Goal: Transaction & Acquisition: Purchase product/service

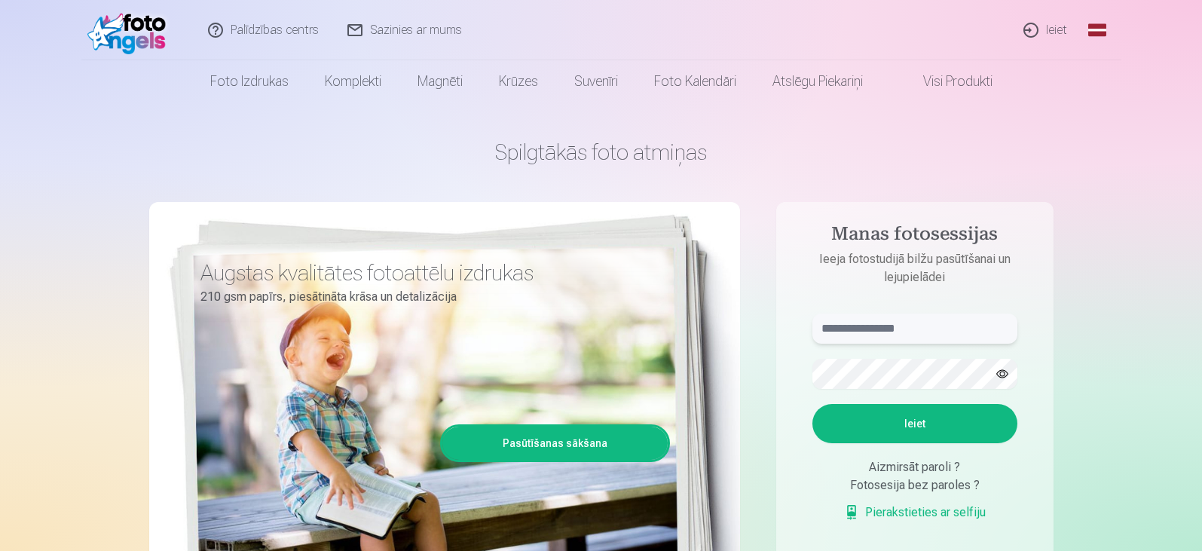
click at [835, 337] on input "text" at bounding box center [914, 328] width 205 height 30
type input "**********"
click at [999, 375] on button "button" at bounding box center [1002, 373] width 29 height 29
click at [884, 438] on button "Ieiet" at bounding box center [914, 423] width 205 height 39
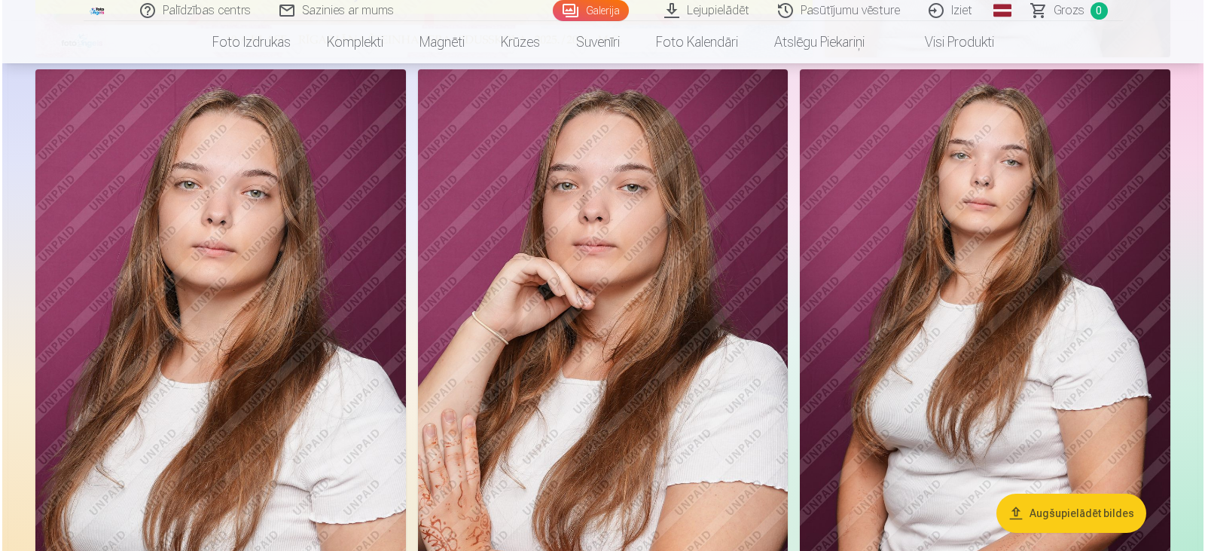
scroll to position [126, 0]
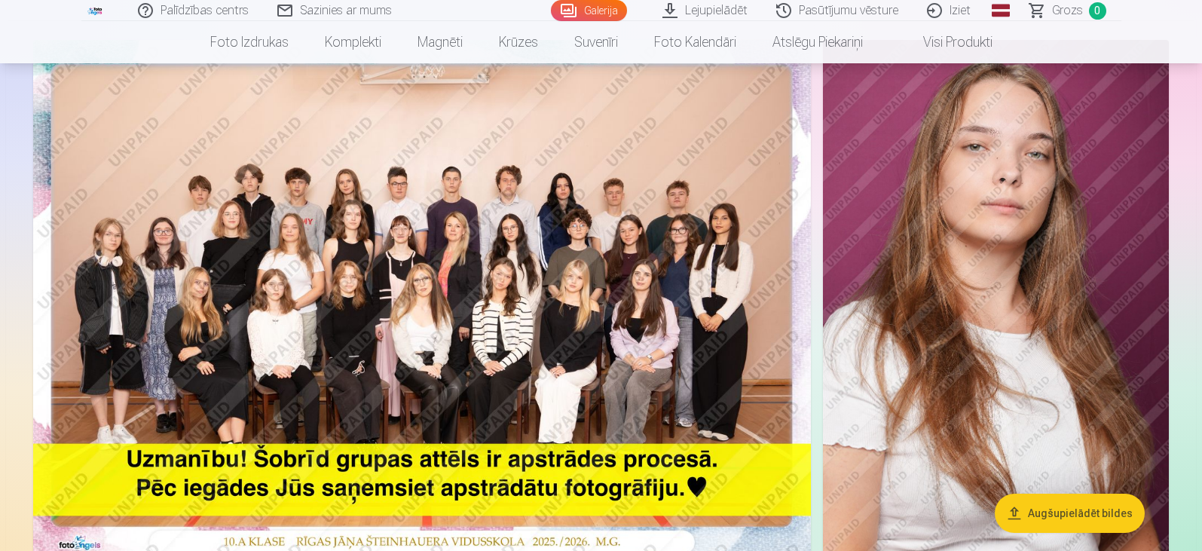
click at [446, 256] on img at bounding box center [421, 299] width 777 height 519
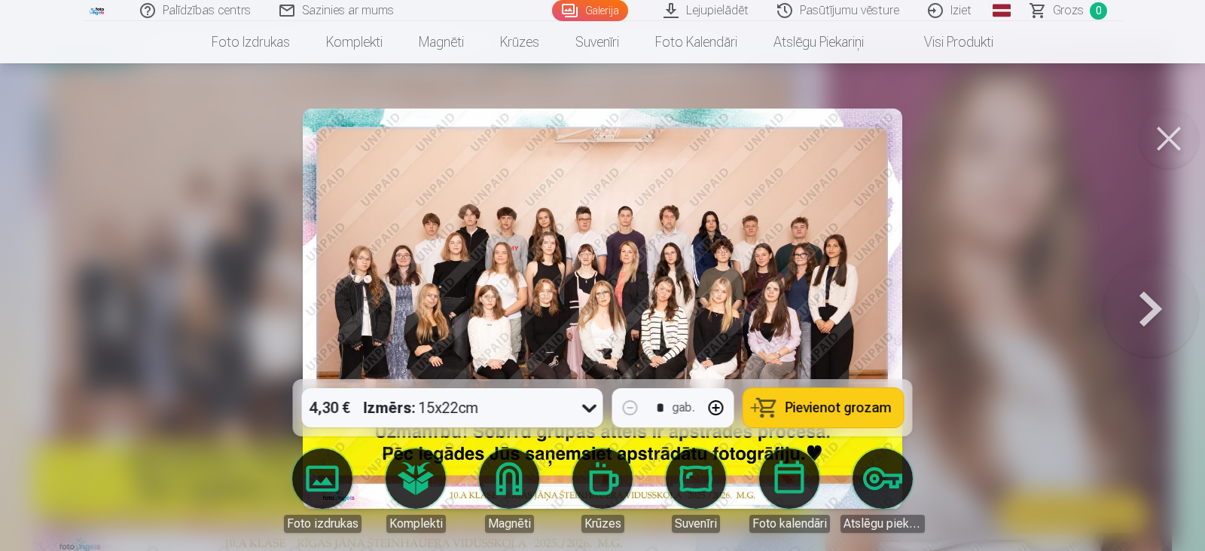
click at [586, 411] on icon at bounding box center [590, 407] width 24 height 24
click at [852, 414] on span "Pievienot grozam" at bounding box center [839, 408] width 106 height 14
click at [1144, 310] on button at bounding box center [1151, 308] width 96 height 111
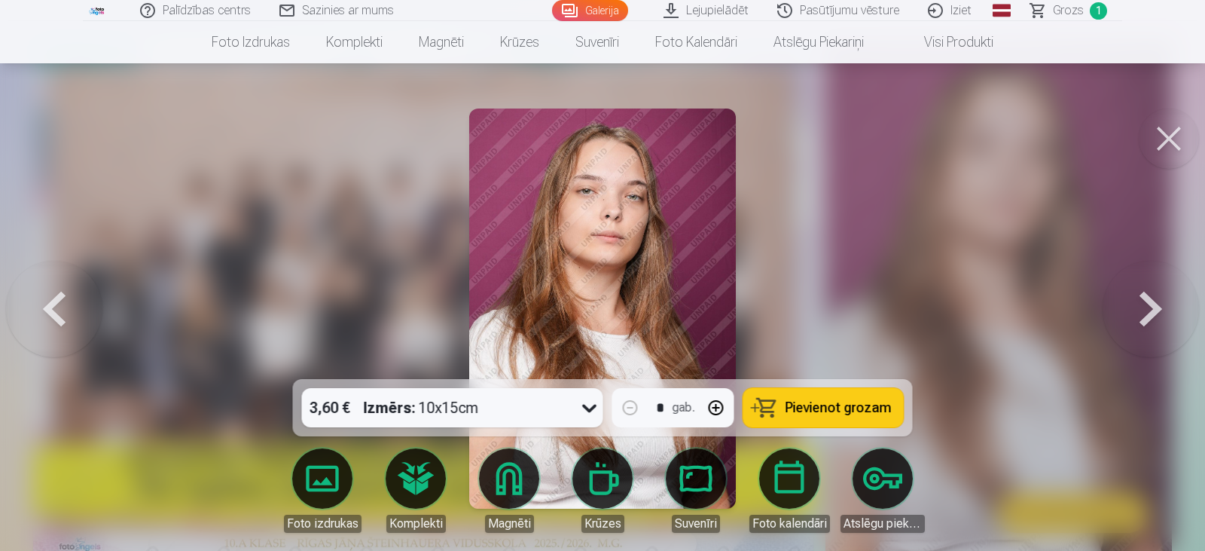
click at [1153, 316] on button at bounding box center [1151, 308] width 96 height 111
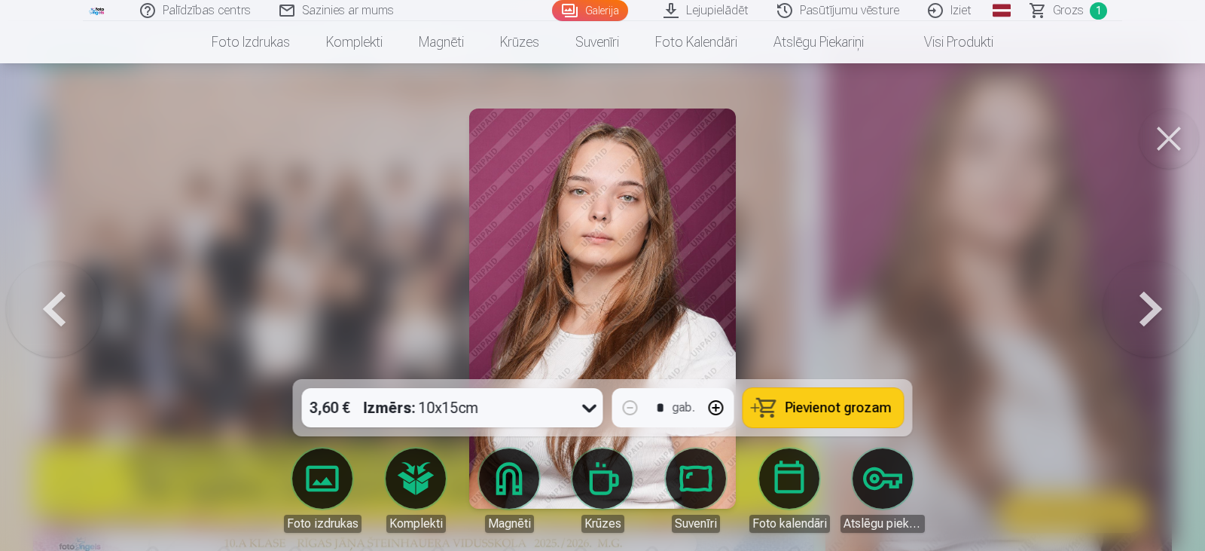
click at [69, 317] on button at bounding box center [54, 308] width 96 height 111
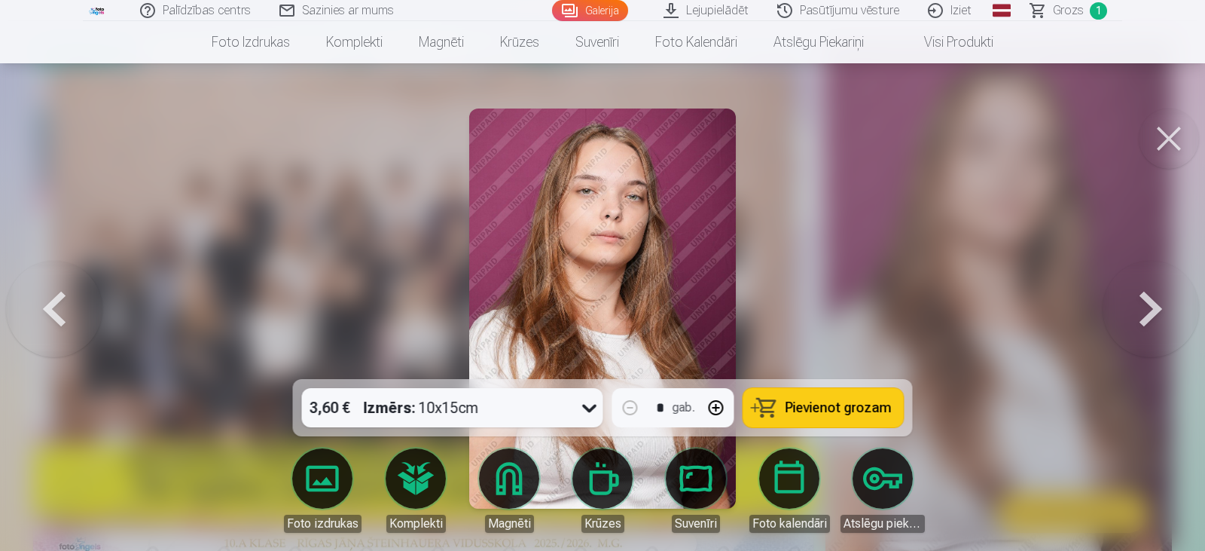
click at [1156, 301] on button at bounding box center [1151, 308] width 96 height 111
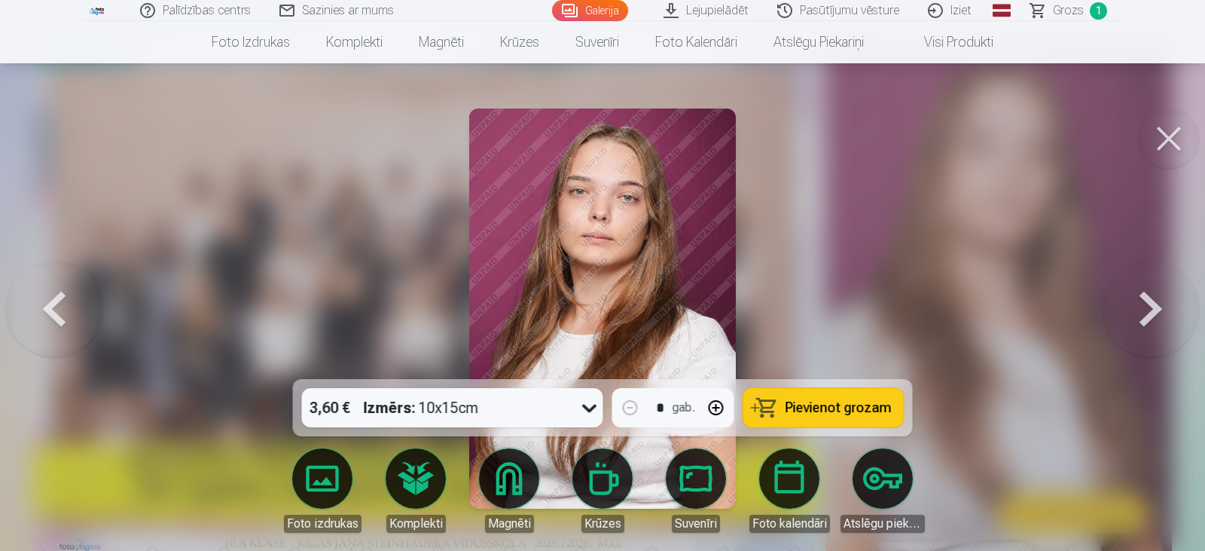
click at [53, 325] on button at bounding box center [54, 308] width 96 height 111
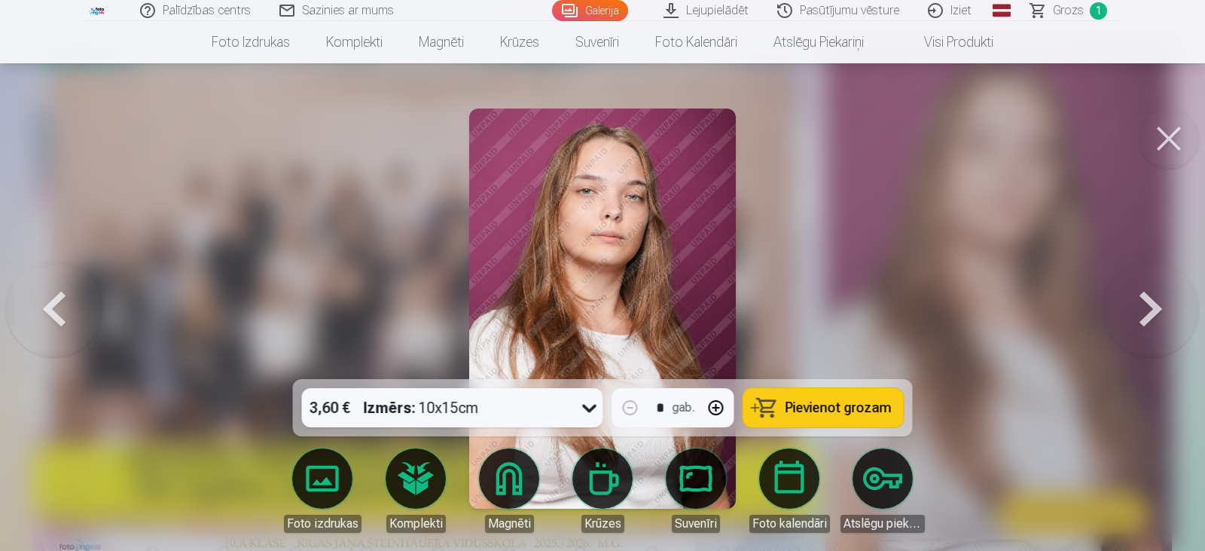
click at [1155, 297] on button at bounding box center [1151, 308] width 96 height 111
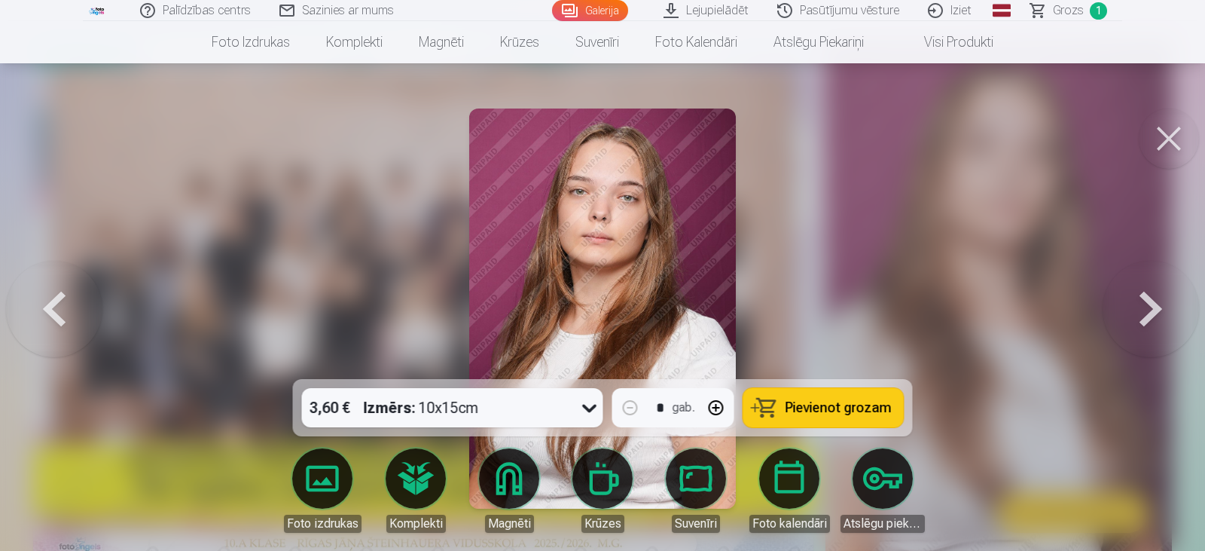
click at [1146, 307] on button at bounding box center [1151, 308] width 96 height 111
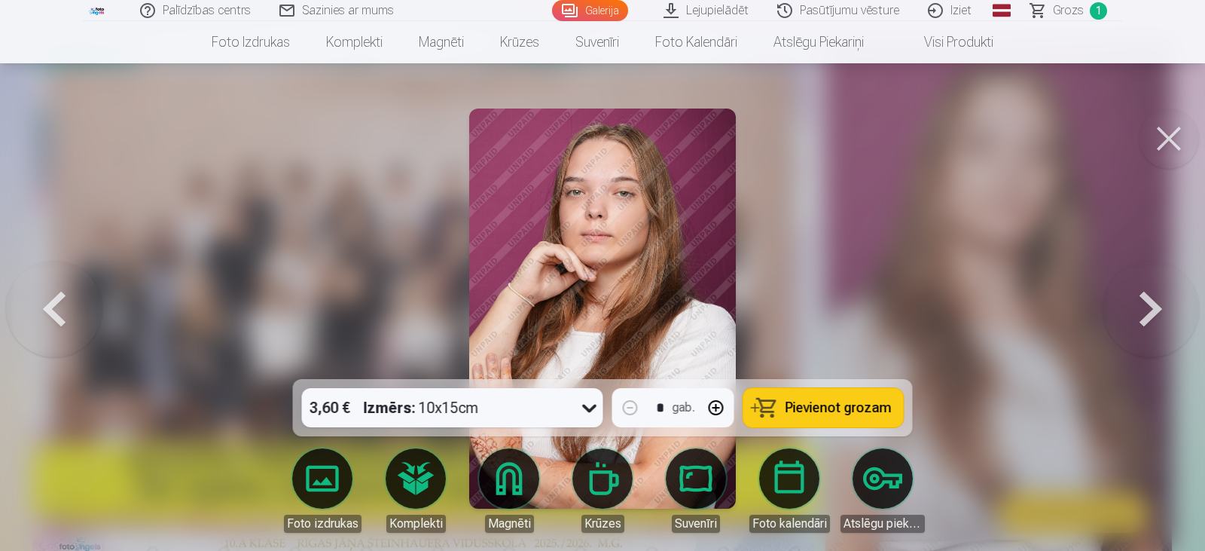
click at [1146, 307] on button at bounding box center [1151, 308] width 96 height 111
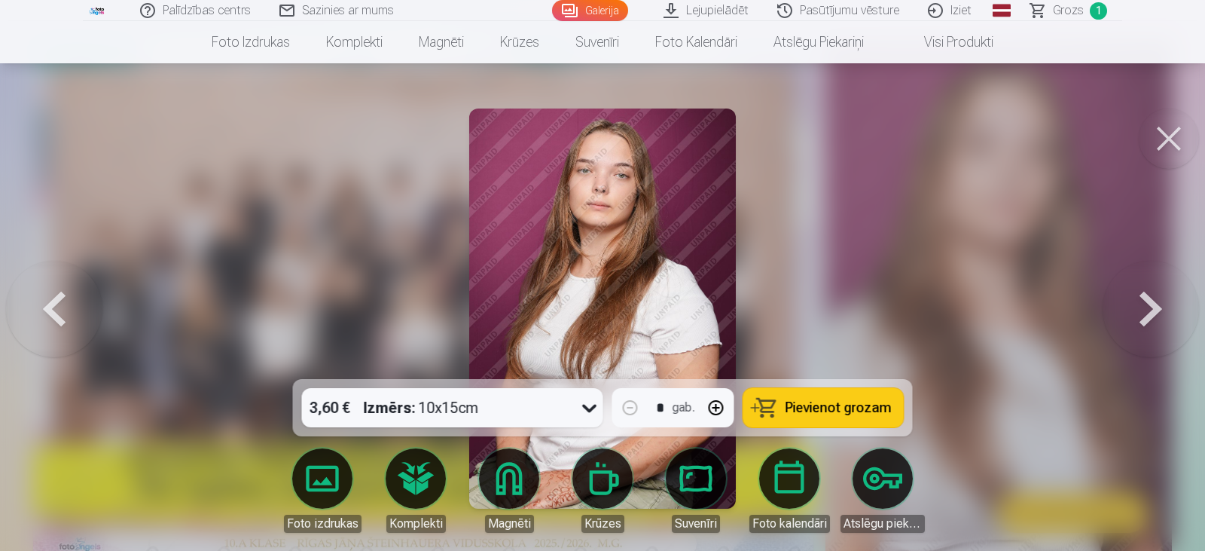
click at [1146, 307] on button at bounding box center [1151, 308] width 96 height 111
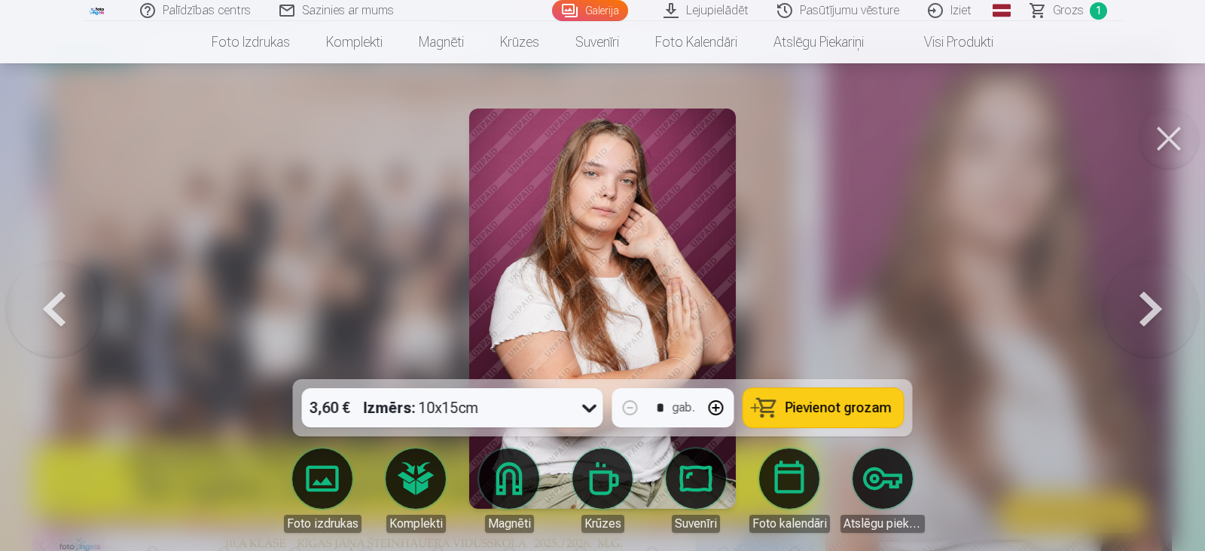
click at [1146, 307] on button at bounding box center [1151, 308] width 96 height 111
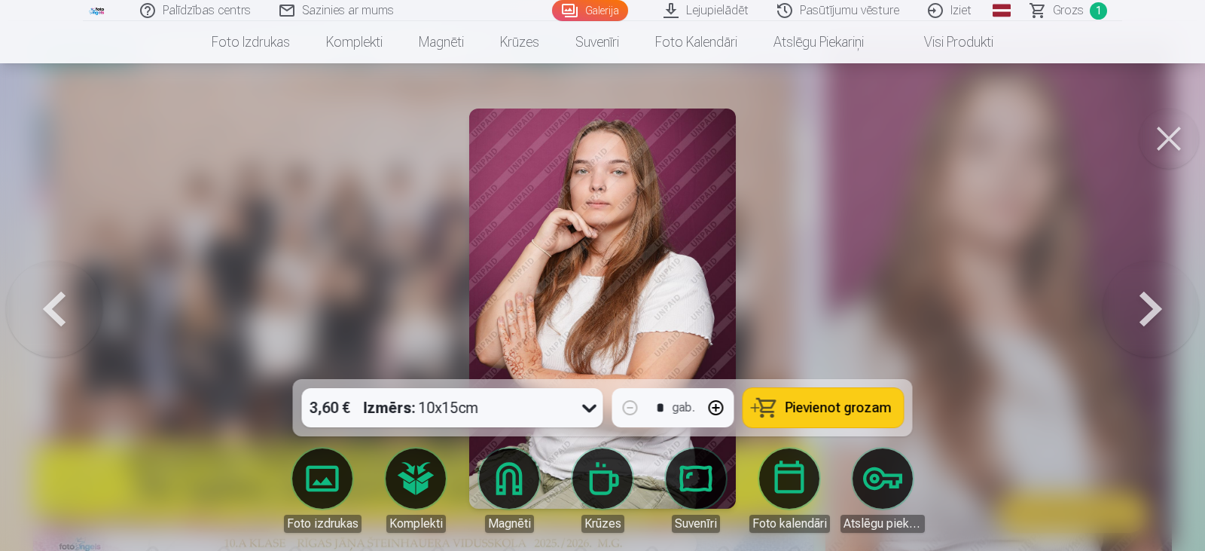
click at [1146, 307] on button at bounding box center [1151, 308] width 96 height 111
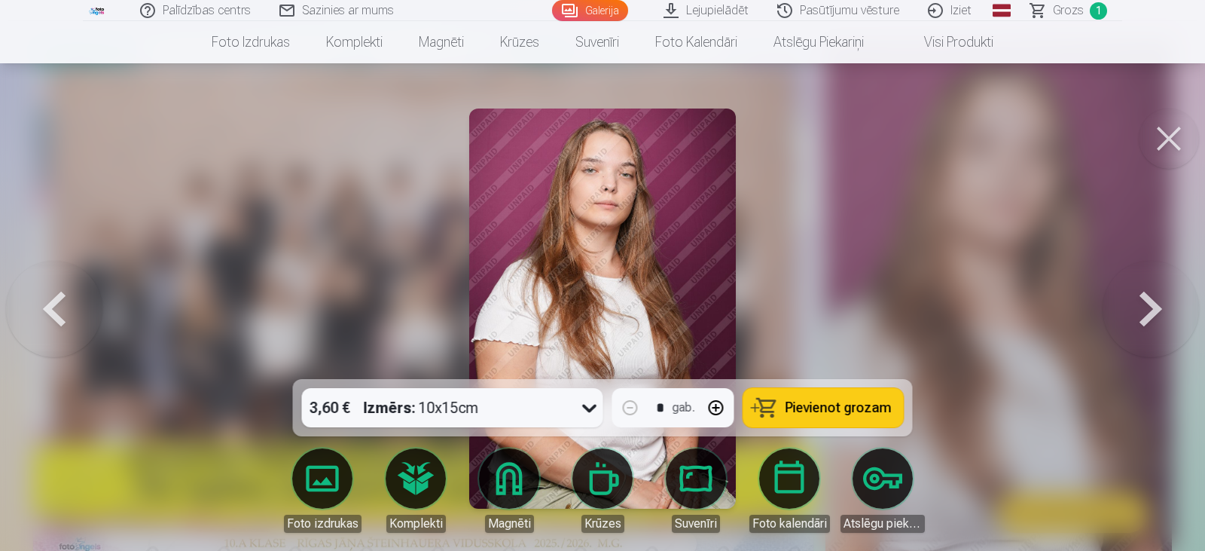
click at [1146, 307] on button at bounding box center [1151, 308] width 96 height 111
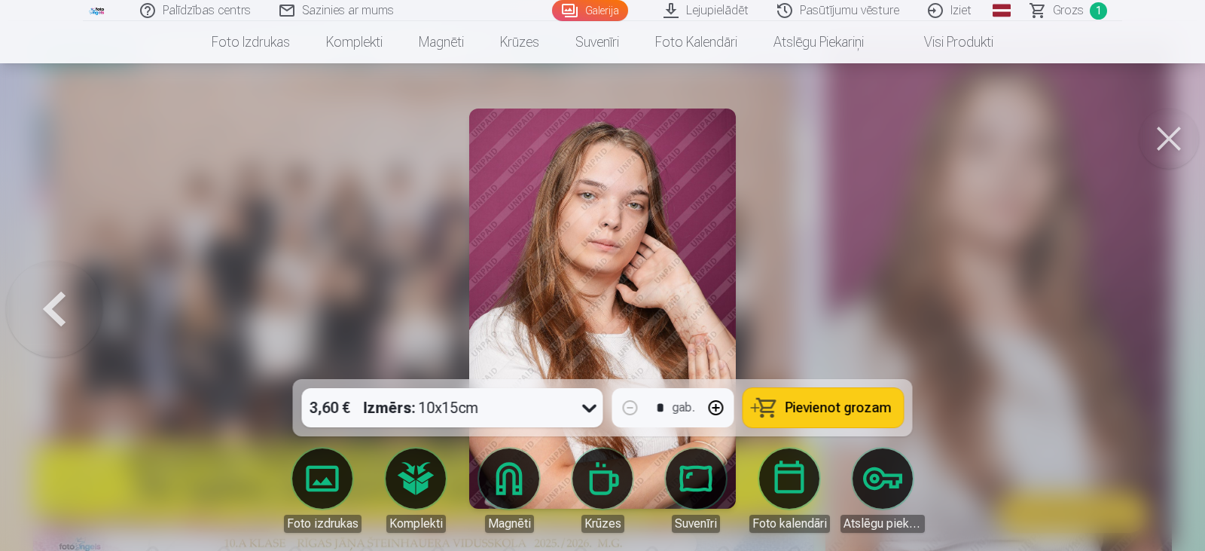
click at [53, 321] on button at bounding box center [54, 308] width 96 height 111
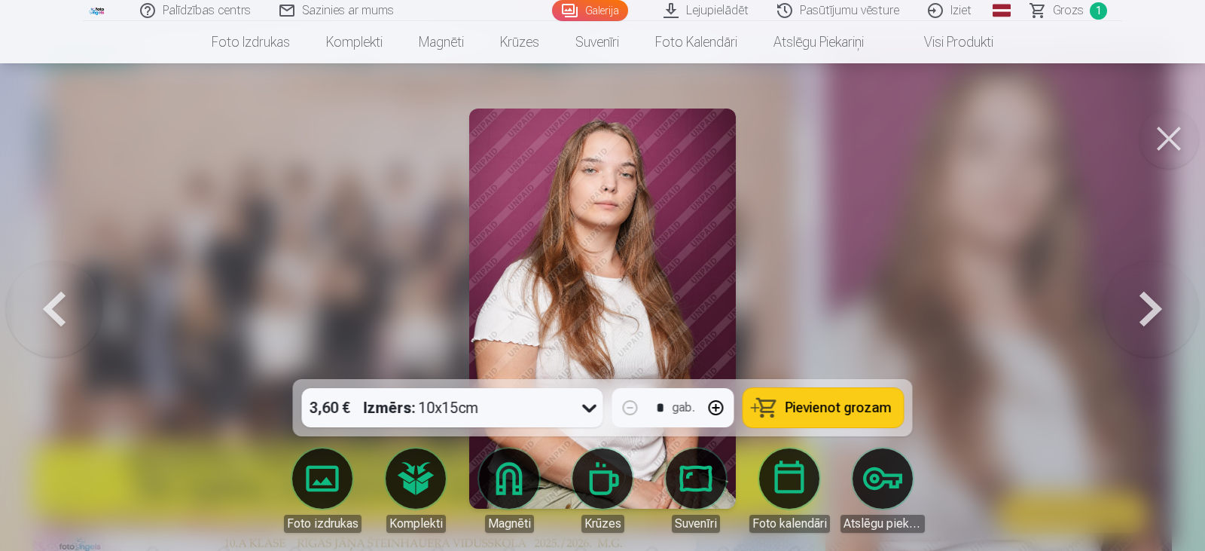
click at [53, 321] on button at bounding box center [54, 308] width 96 height 111
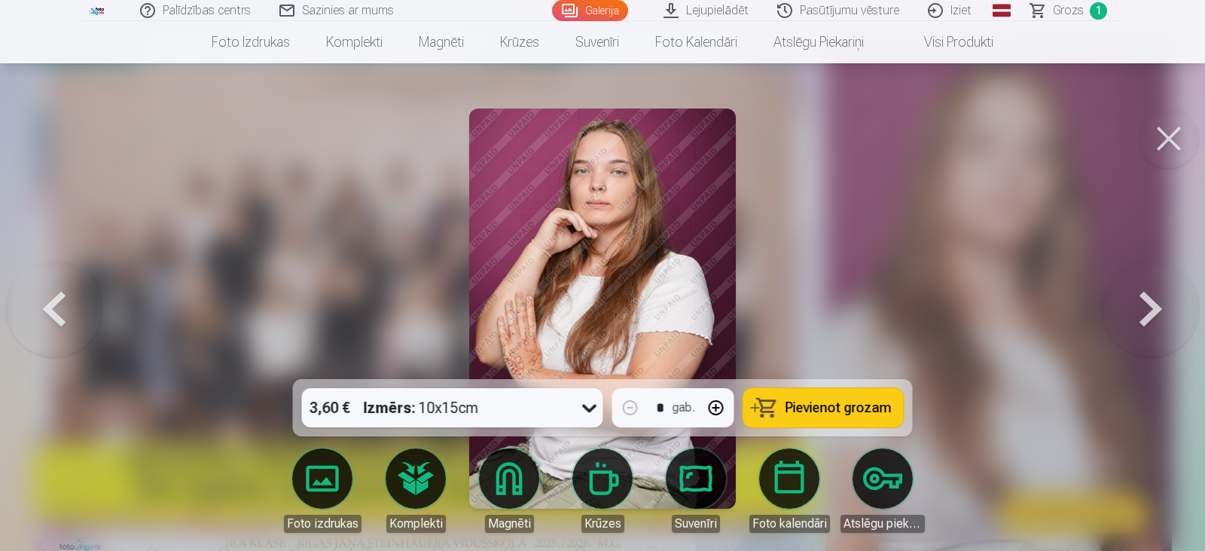
click at [53, 321] on button at bounding box center [54, 308] width 96 height 111
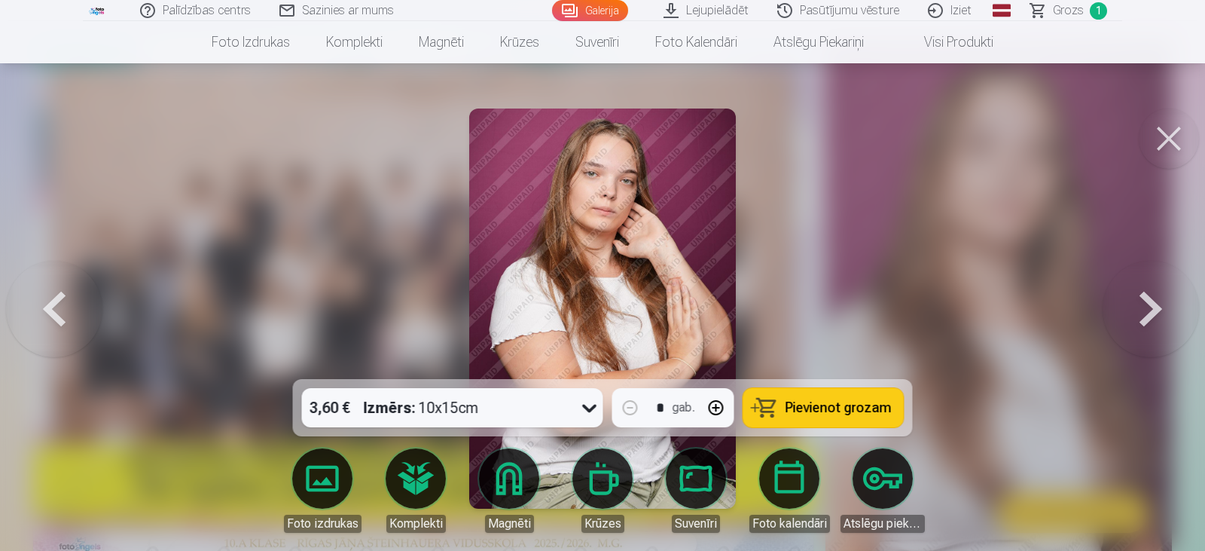
click at [53, 321] on button at bounding box center [54, 308] width 96 height 111
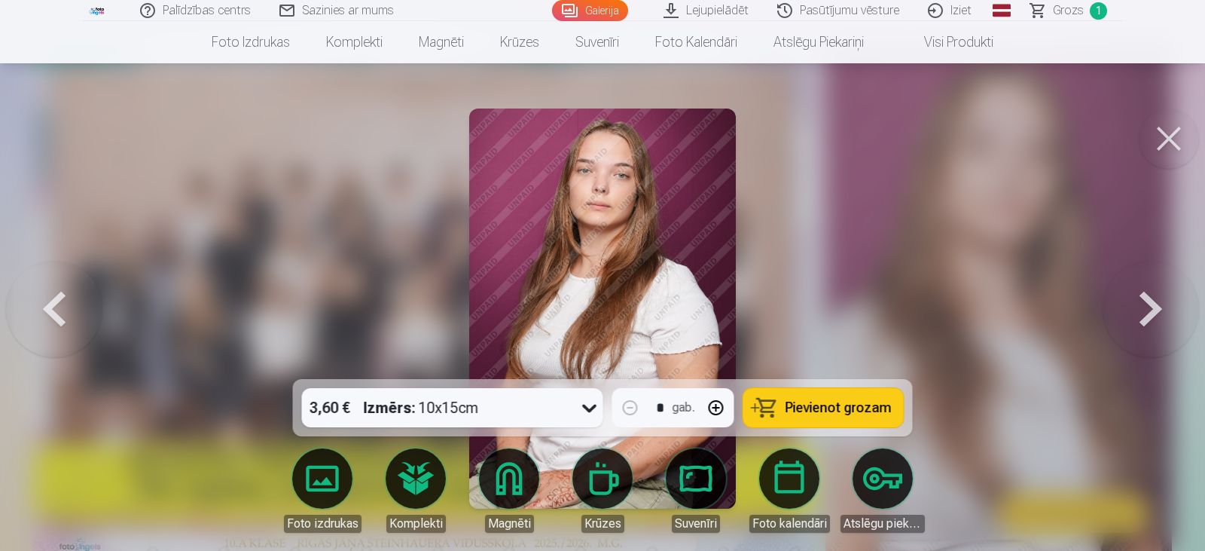
click at [53, 321] on button at bounding box center [54, 308] width 96 height 111
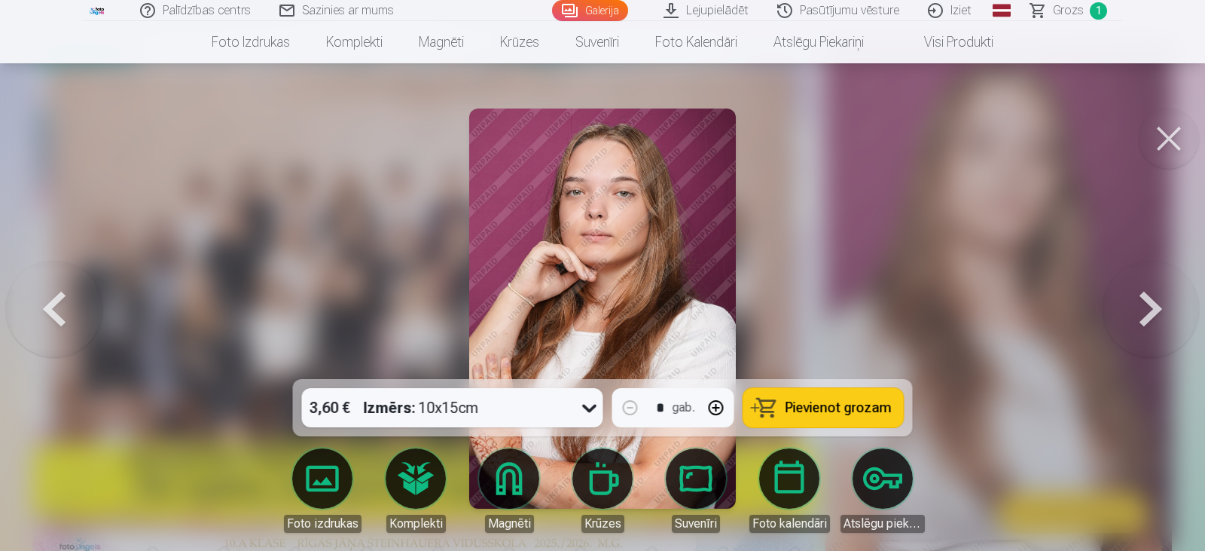
click at [51, 316] on button at bounding box center [54, 308] width 96 height 111
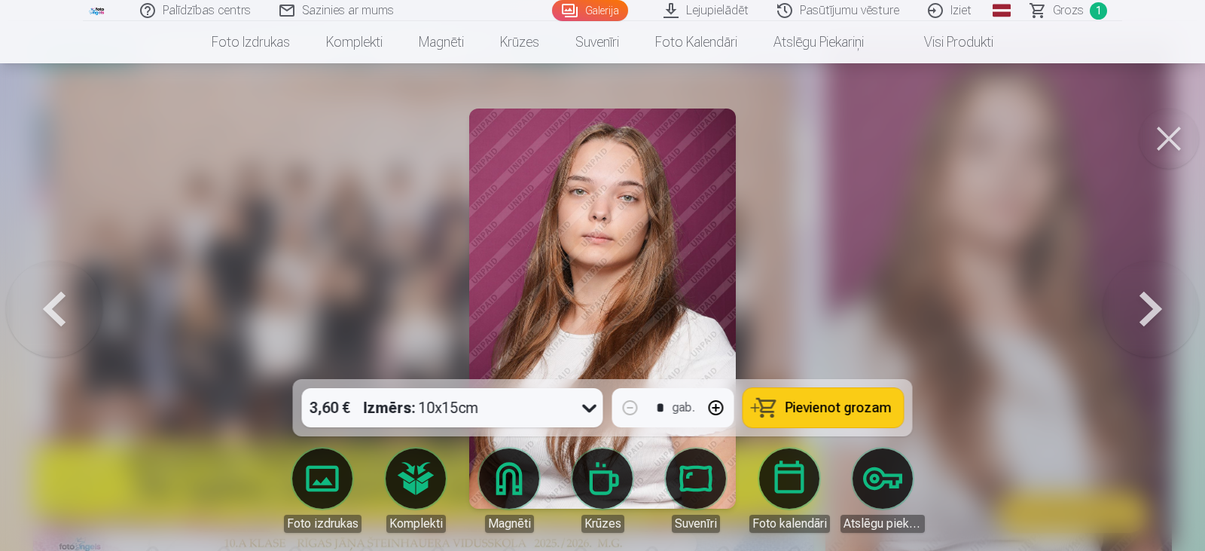
click at [51, 316] on button at bounding box center [54, 308] width 96 height 111
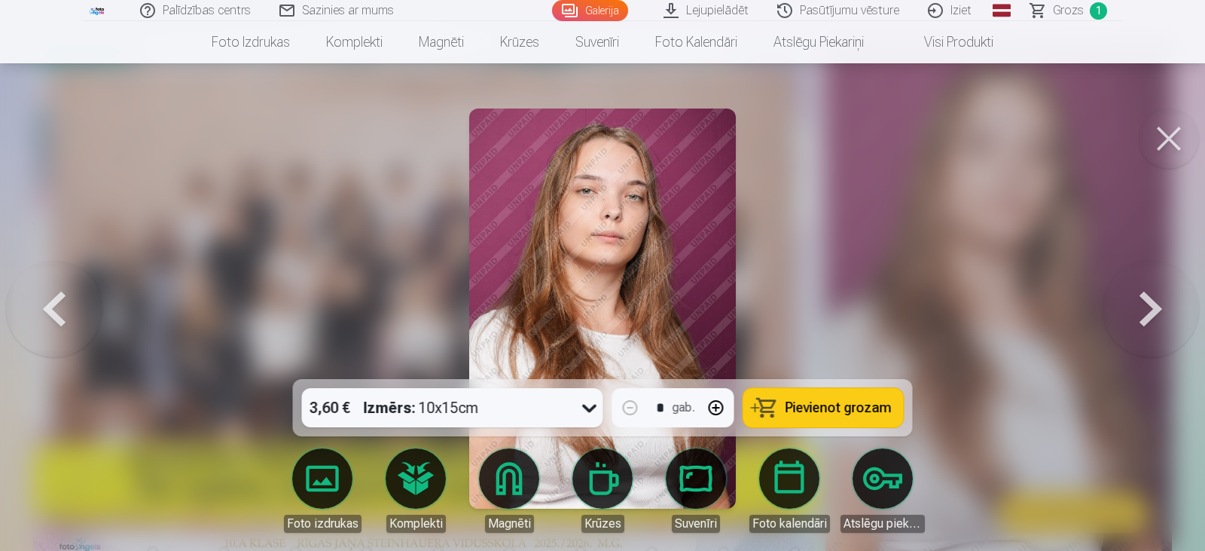
click at [51, 316] on button at bounding box center [54, 308] width 96 height 111
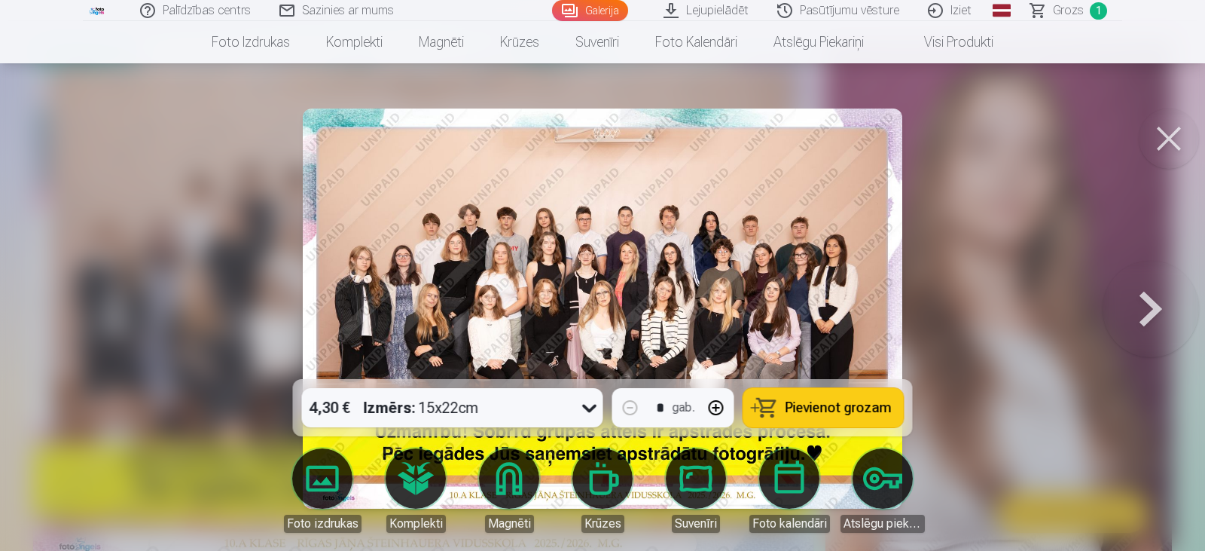
click at [1166, 324] on button at bounding box center [1151, 308] width 96 height 111
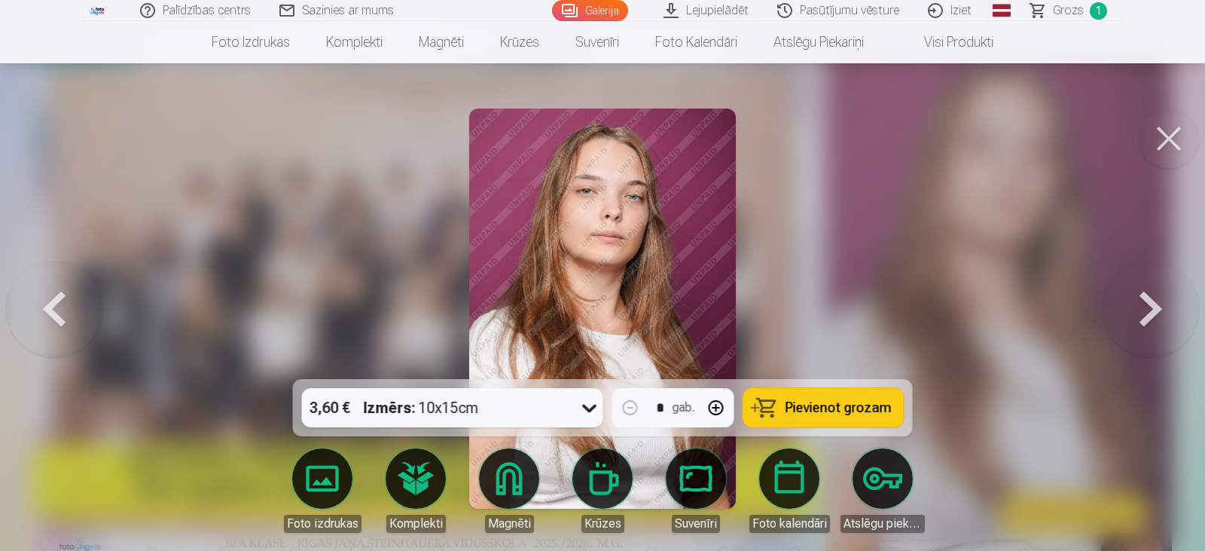
click at [844, 410] on span "Pievienot grozam" at bounding box center [839, 408] width 106 height 14
click at [1072, 13] on span "Grozs" at bounding box center [1068, 11] width 31 height 18
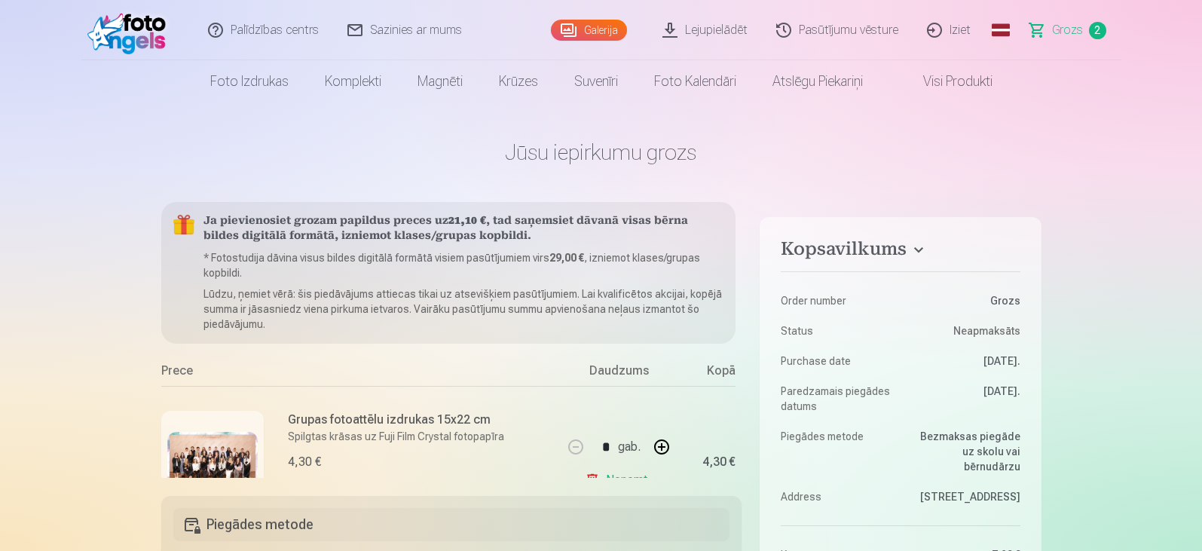
scroll to position [215, 0]
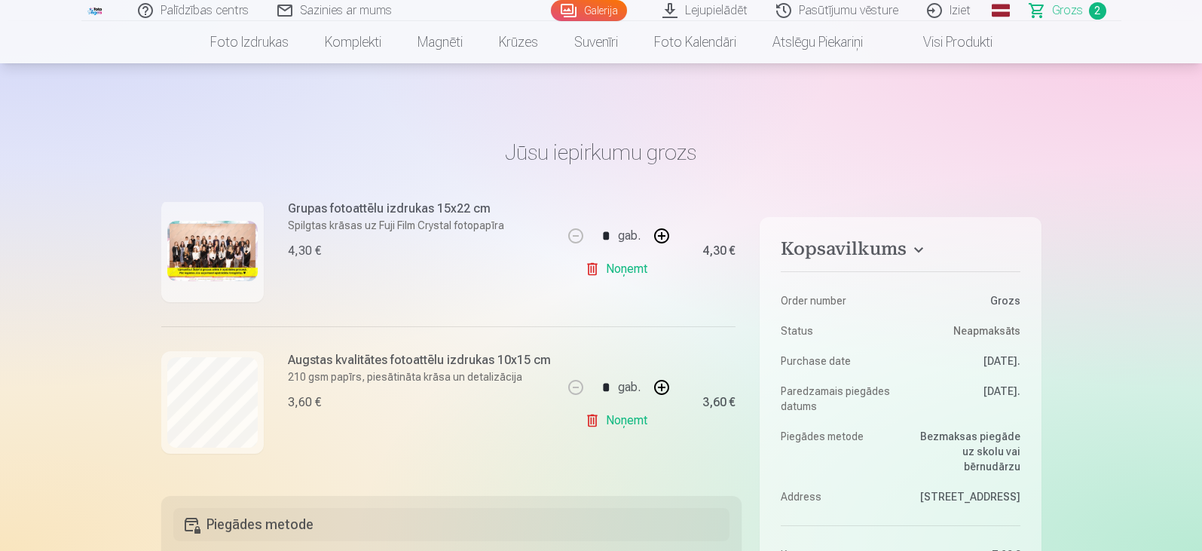
scroll to position [126, 0]
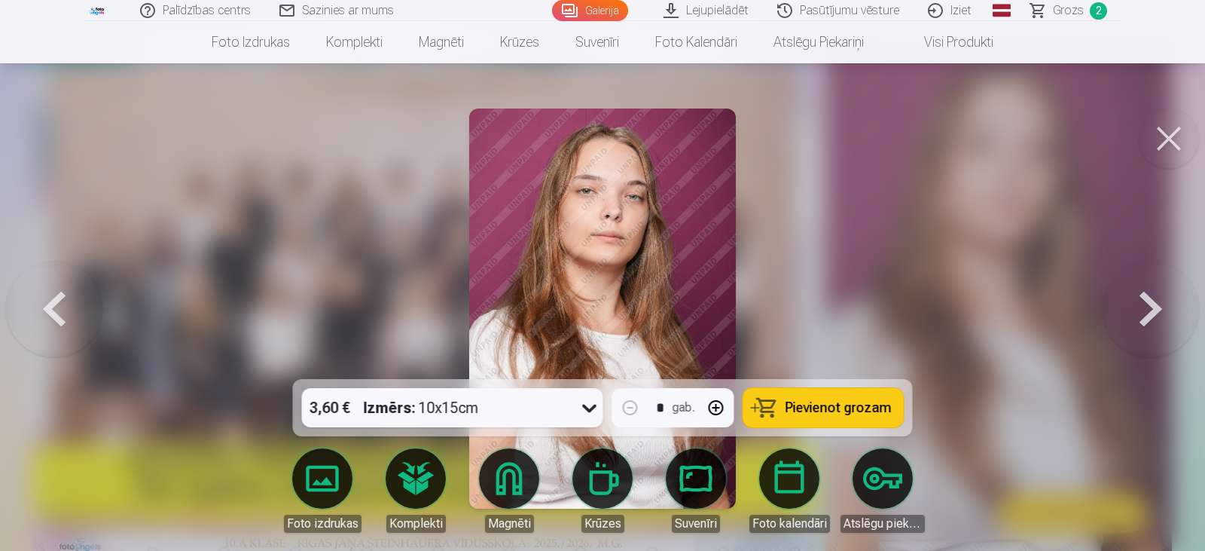
click at [1137, 314] on button at bounding box center [1151, 308] width 96 height 111
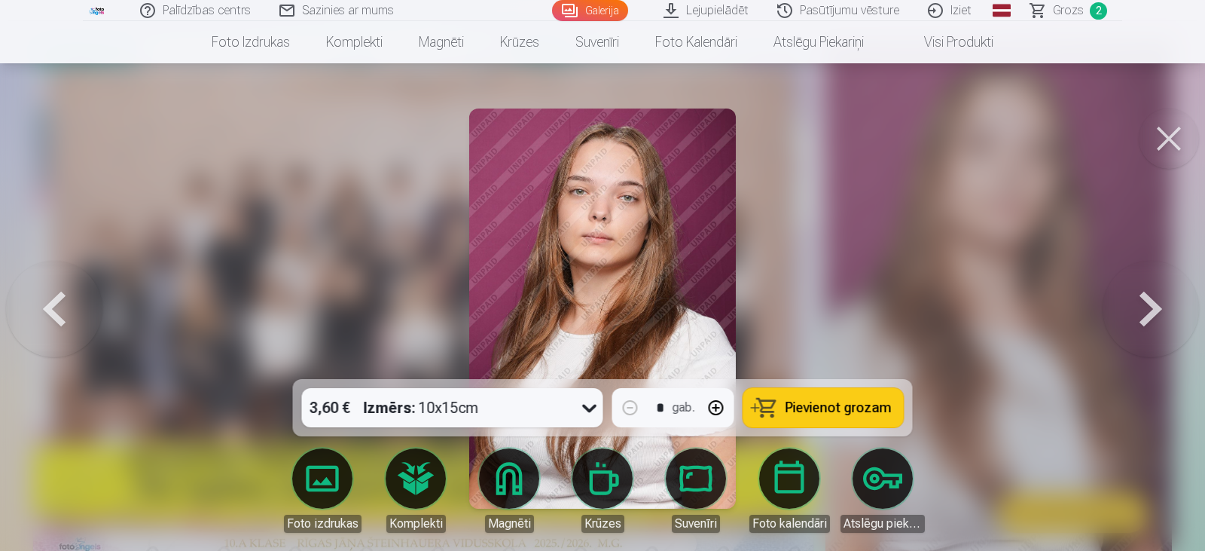
click at [849, 412] on span "Pievienot grozam" at bounding box center [839, 408] width 106 height 14
click at [1164, 307] on button at bounding box center [1151, 308] width 96 height 111
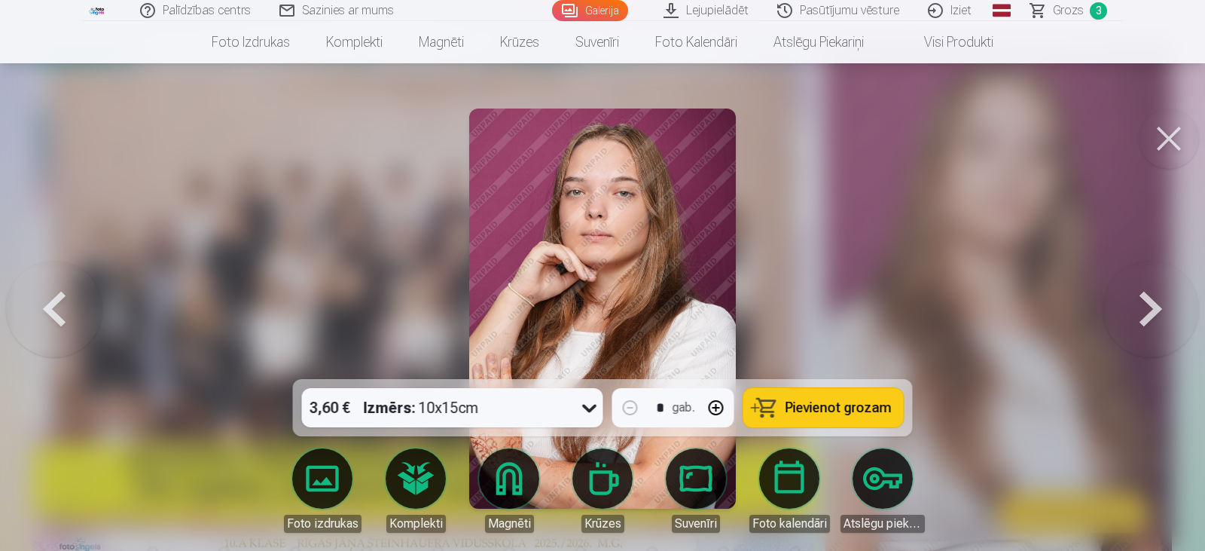
click at [1161, 316] on button at bounding box center [1151, 308] width 96 height 111
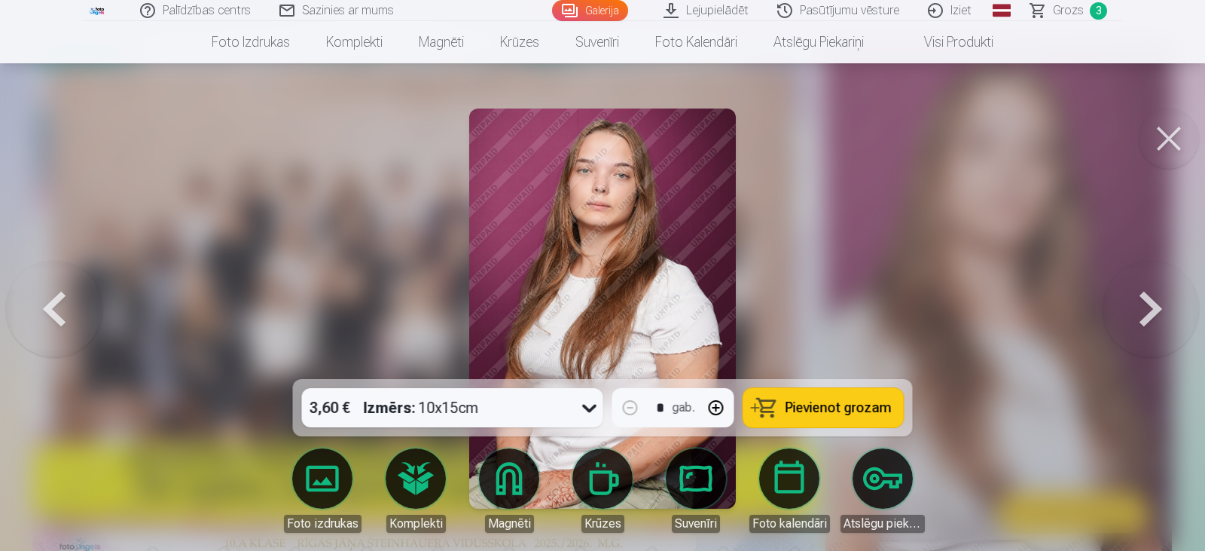
click at [1161, 316] on button at bounding box center [1151, 308] width 96 height 111
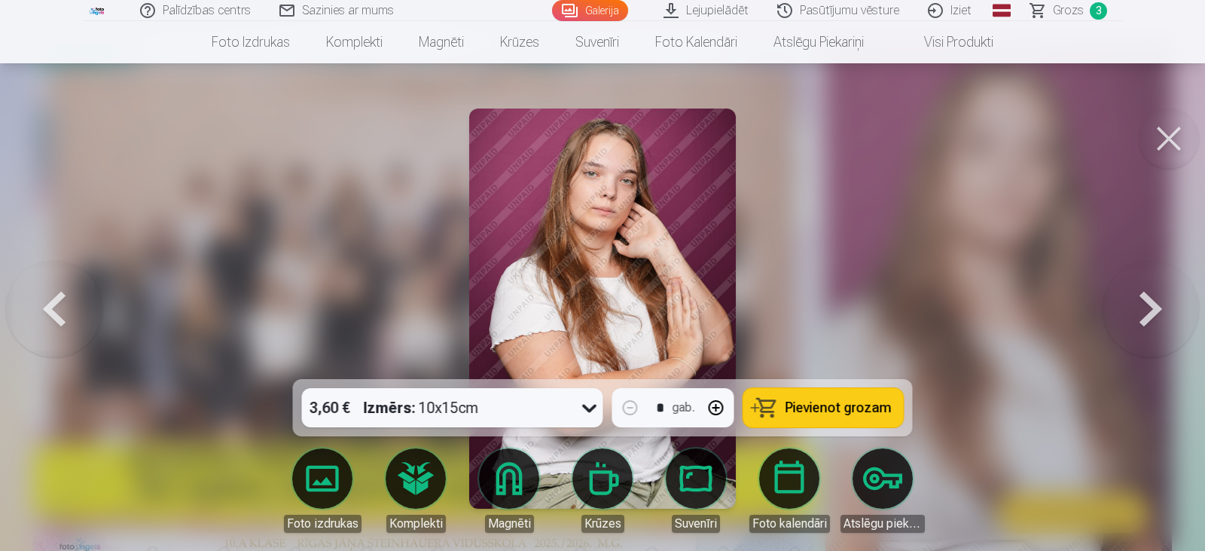
click at [1161, 316] on button at bounding box center [1151, 308] width 96 height 111
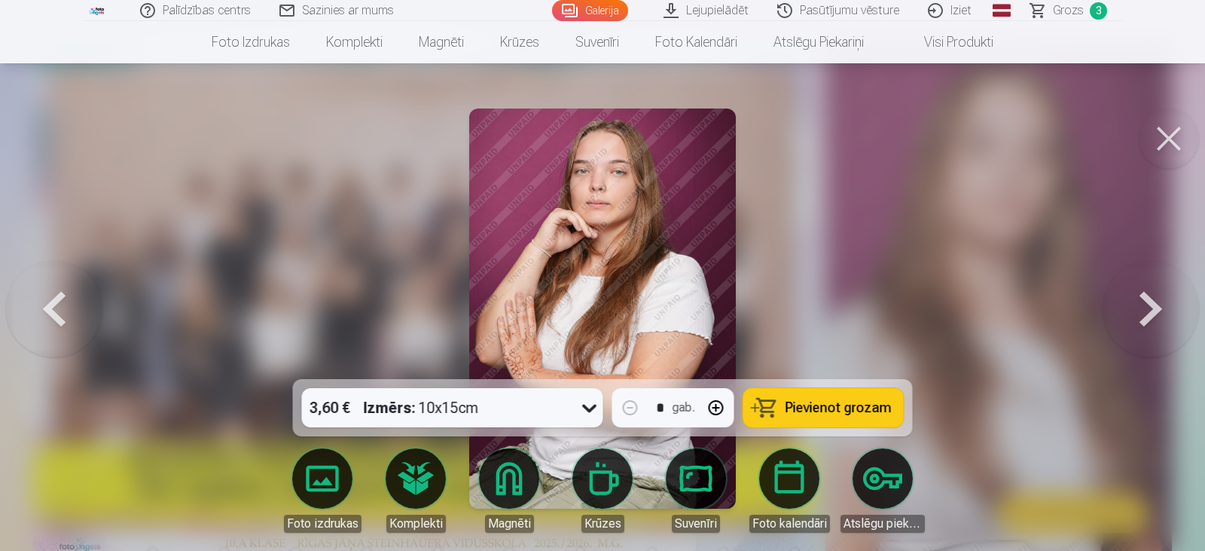
click at [1161, 316] on button at bounding box center [1151, 308] width 96 height 111
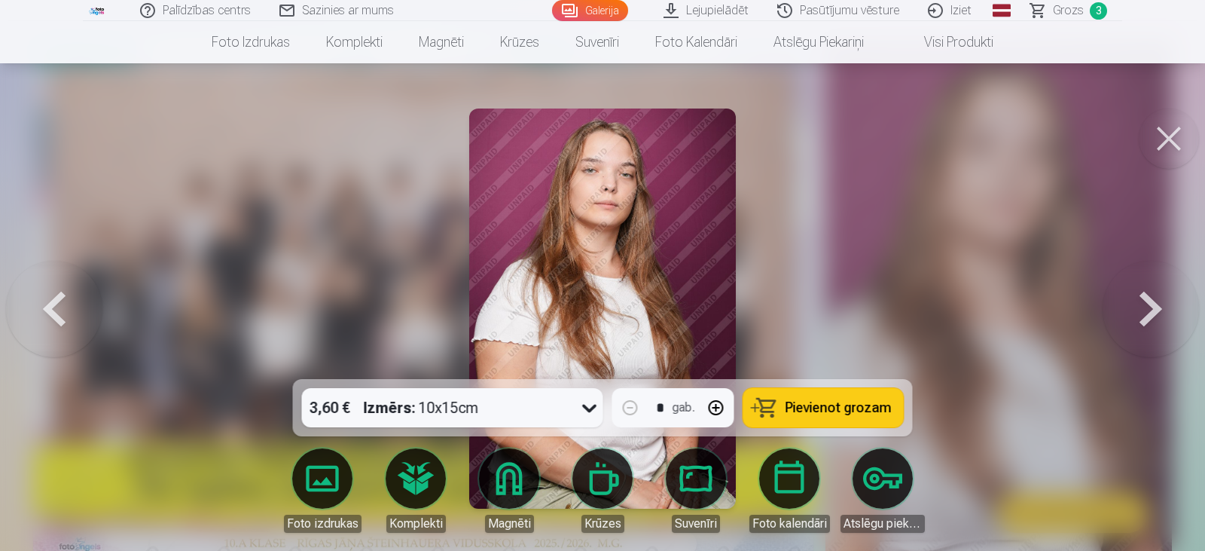
click at [1161, 316] on button at bounding box center [1151, 308] width 96 height 111
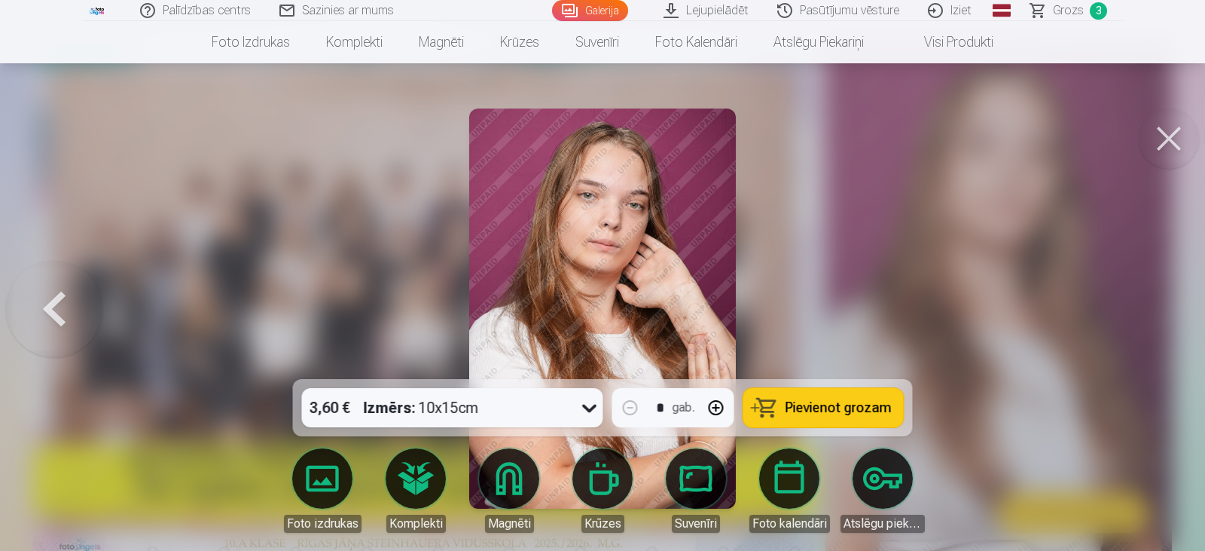
click at [1161, 316] on div at bounding box center [602, 275] width 1205 height 551
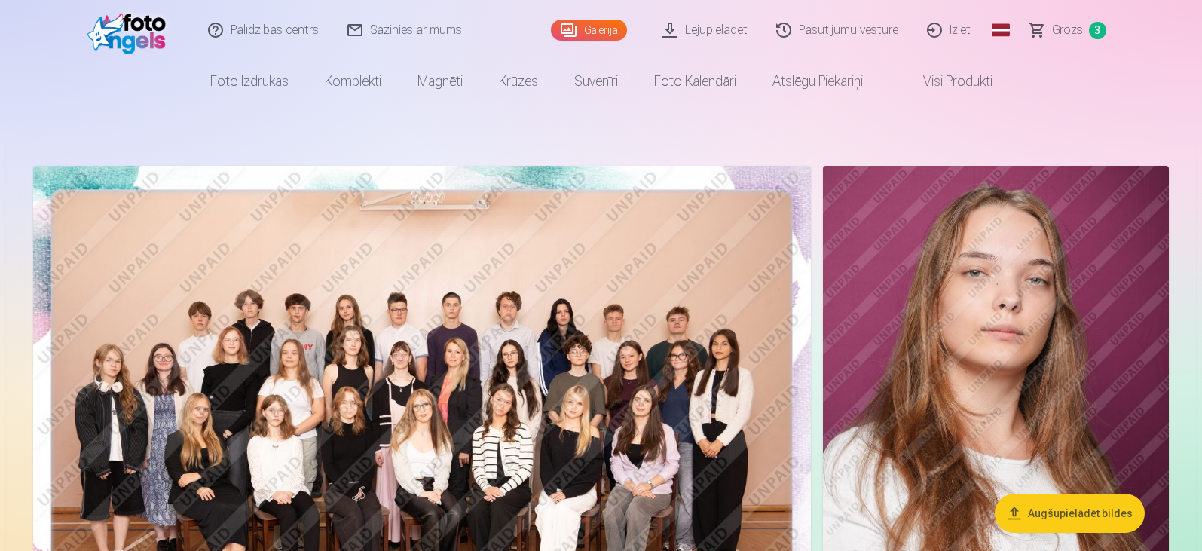
click at [1065, 43] on link "Grozs 3" at bounding box center [1067, 30] width 105 height 60
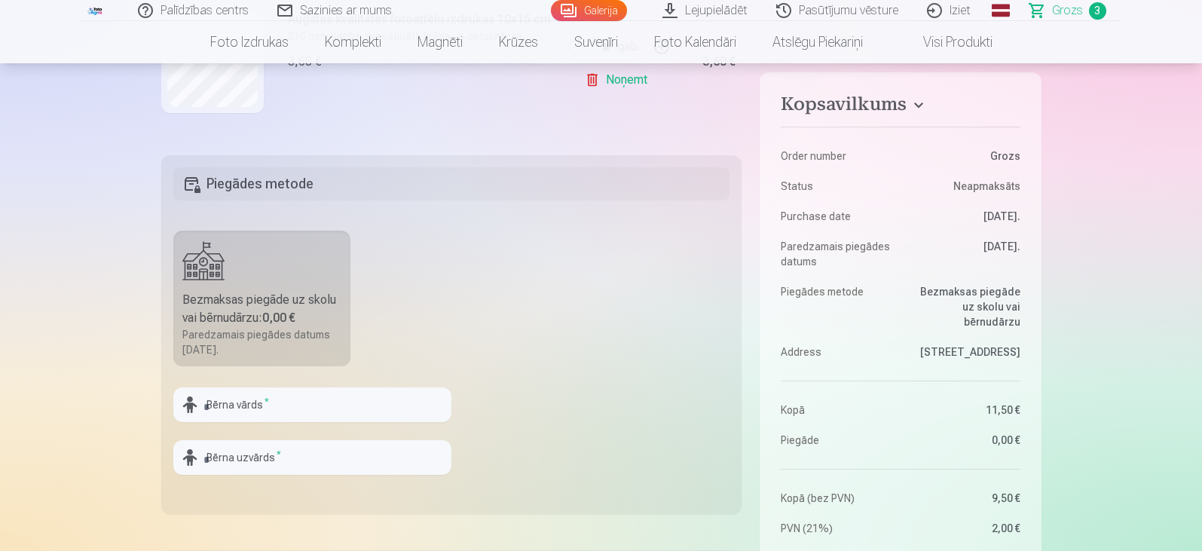
scroll to position [377, 0]
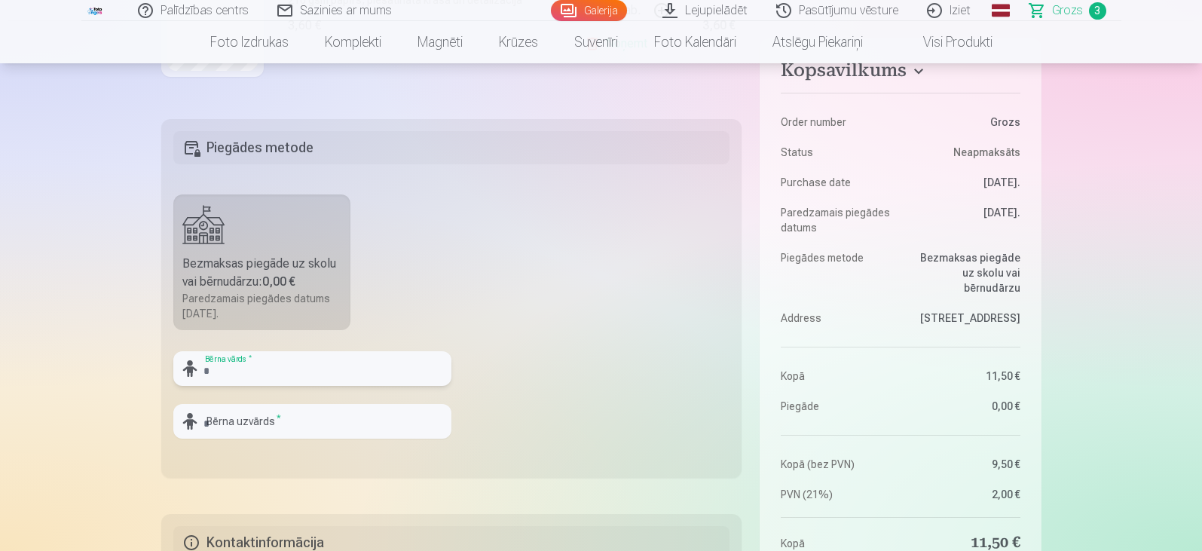
click at [270, 364] on input "text" at bounding box center [312, 368] width 278 height 35
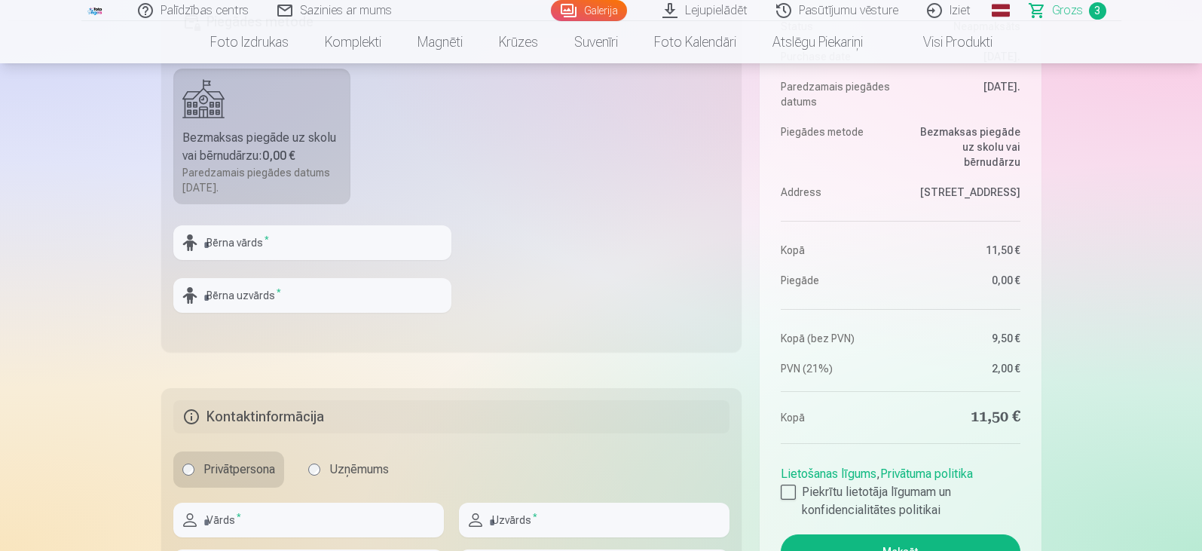
click at [552, 422] on h5 "Kontaktinformācija" at bounding box center [451, 416] width 557 height 33
click at [287, 237] on input "text" at bounding box center [312, 242] width 278 height 35
type input "******"
type input "********"
click at [252, 133] on div "Bezmaksas piegāde uz skolu vai bērnudārzu : 0,00 €" at bounding box center [262, 147] width 160 height 36
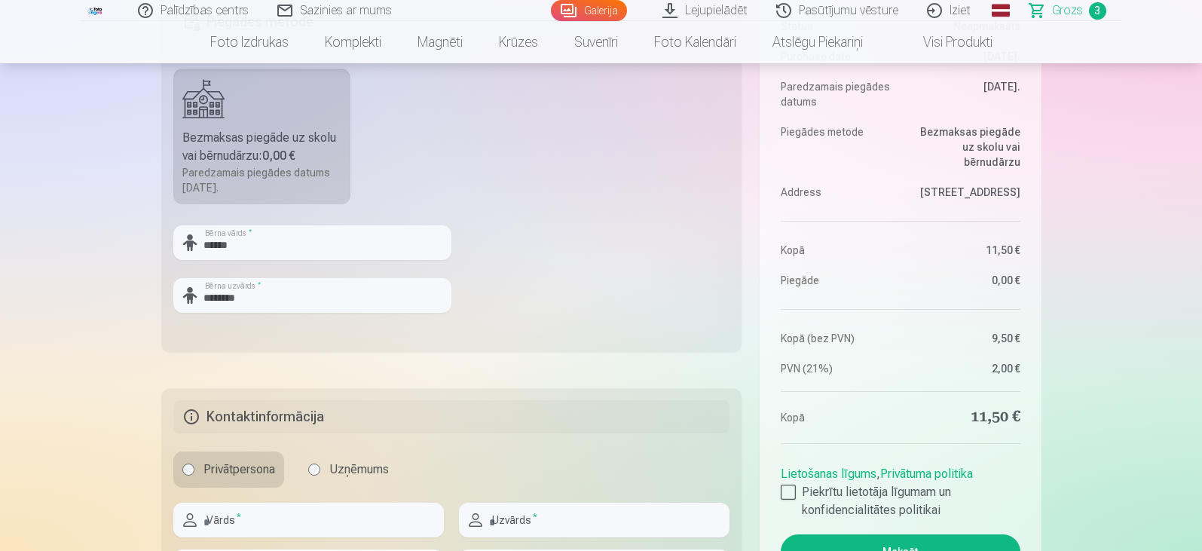
scroll to position [628, 0]
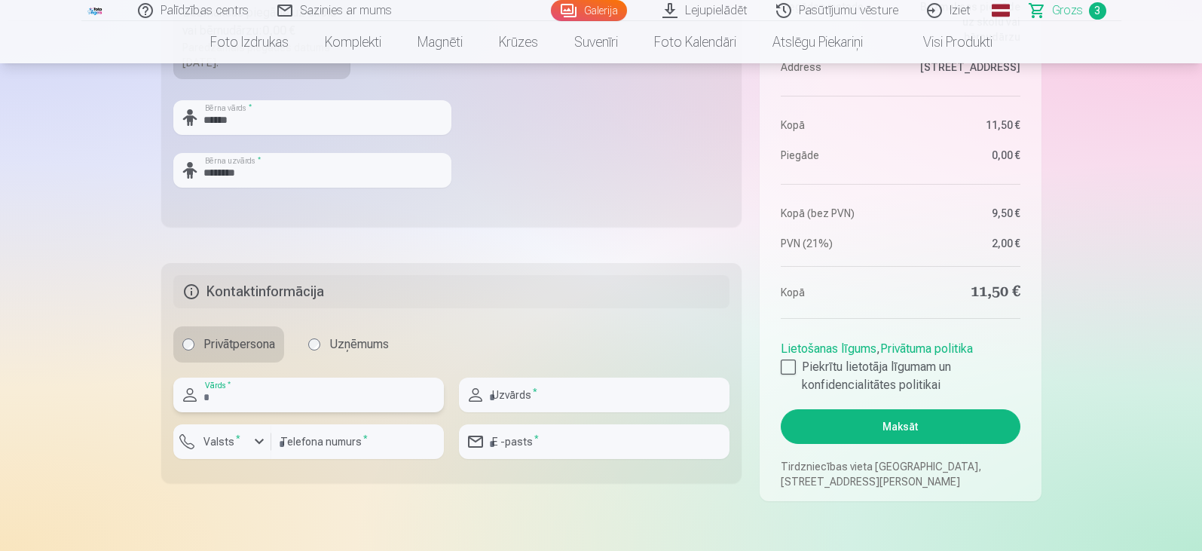
click at [379, 397] on input "text" at bounding box center [308, 394] width 270 height 35
type input "*******"
type input "********"
type input "**********"
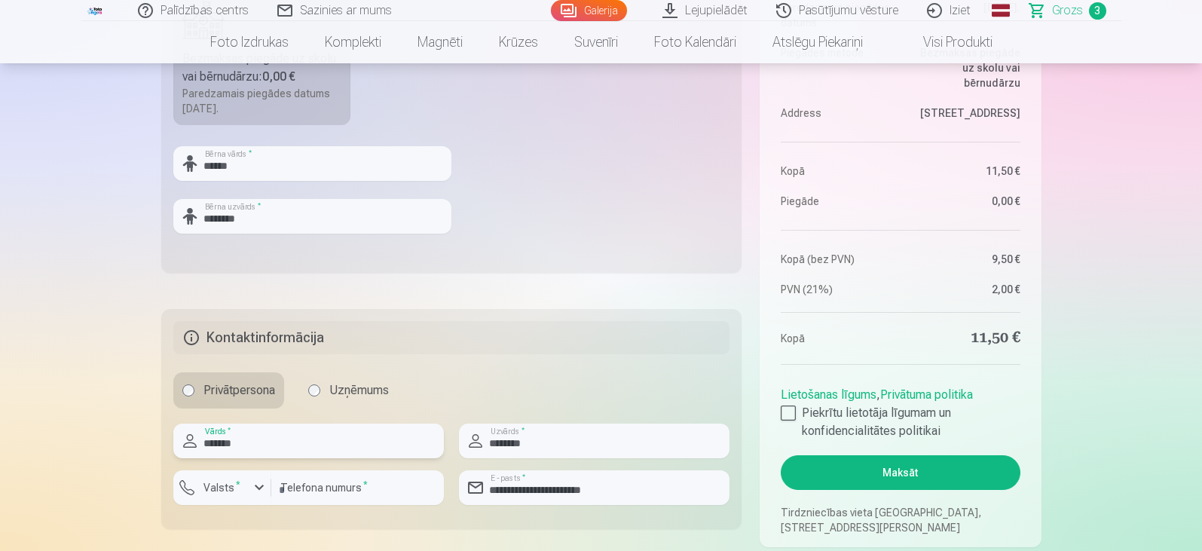
scroll to position [753, 0]
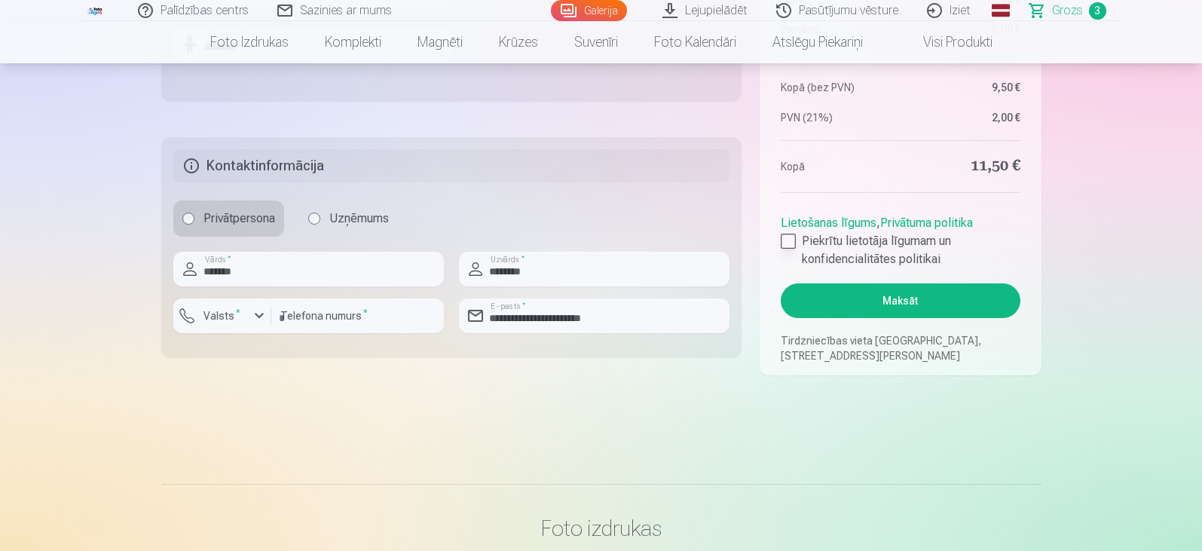
click at [790, 238] on div at bounding box center [787, 241] width 15 height 15
click at [857, 289] on button "Maksāt" at bounding box center [899, 300] width 239 height 35
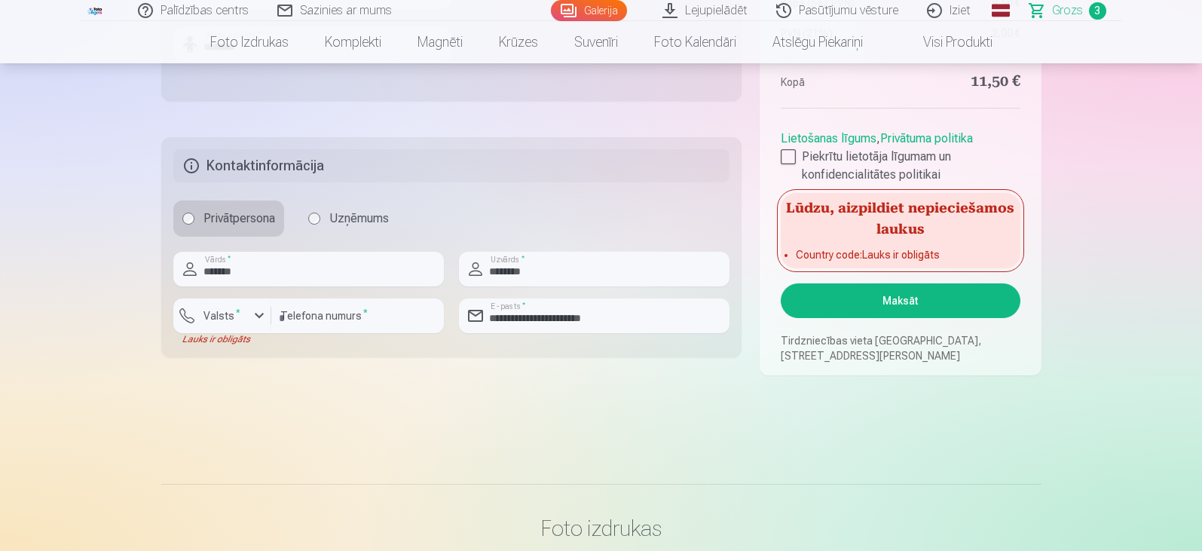
click at [221, 333] on div "Lauks ir obligāts" at bounding box center [222, 339] width 98 height 12
click at [242, 306] on button "Valsts *" at bounding box center [222, 315] width 98 height 35
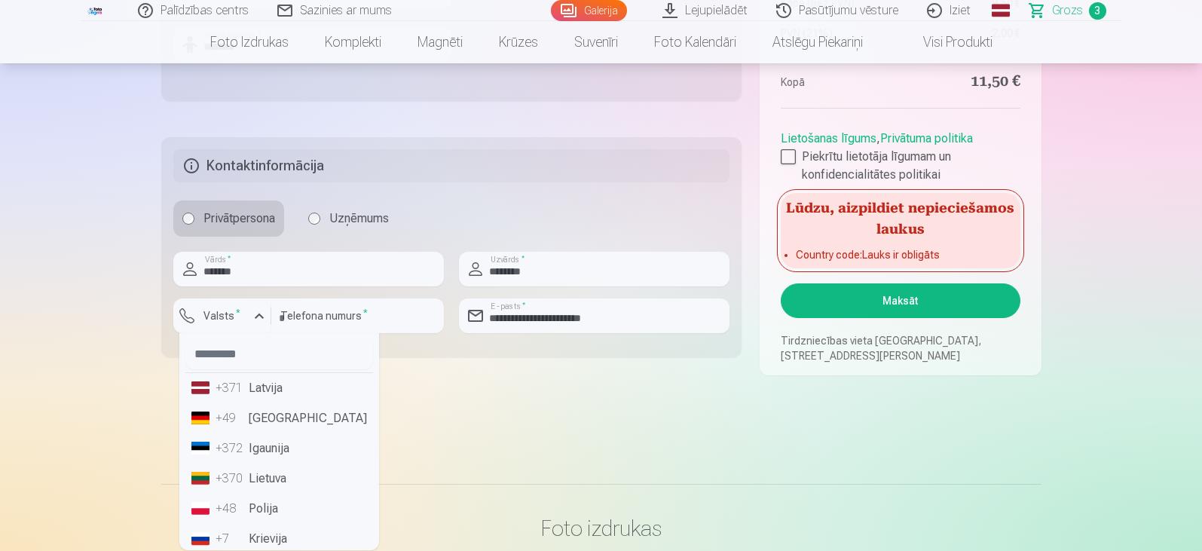
click at [252, 393] on li "+371 Latvija" at bounding box center [279, 388] width 188 height 30
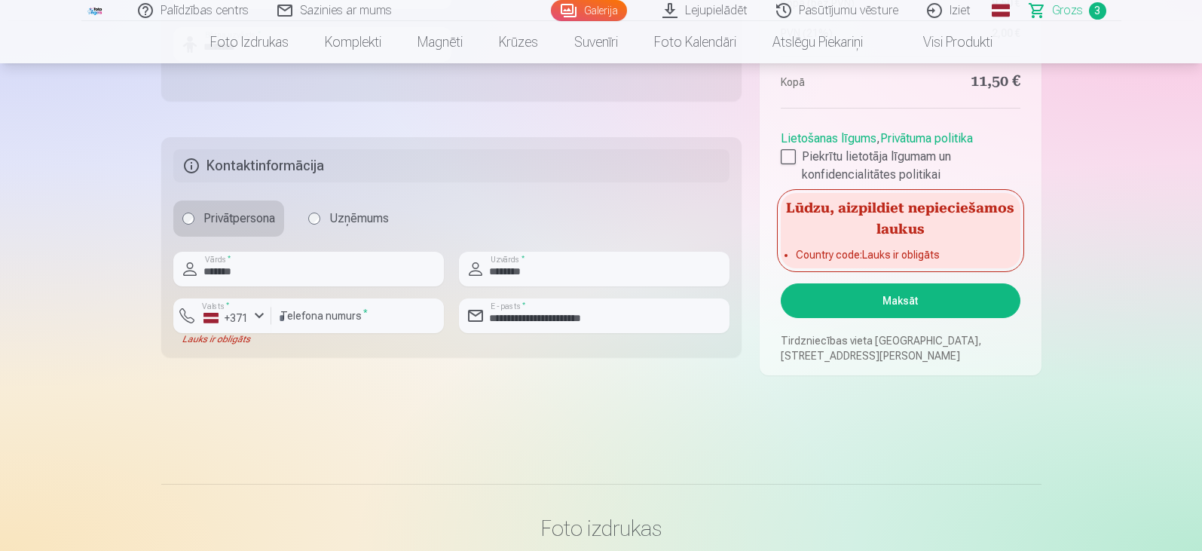
click at [883, 304] on button "Maksāt" at bounding box center [899, 300] width 239 height 35
